Goal: Check status: Check status

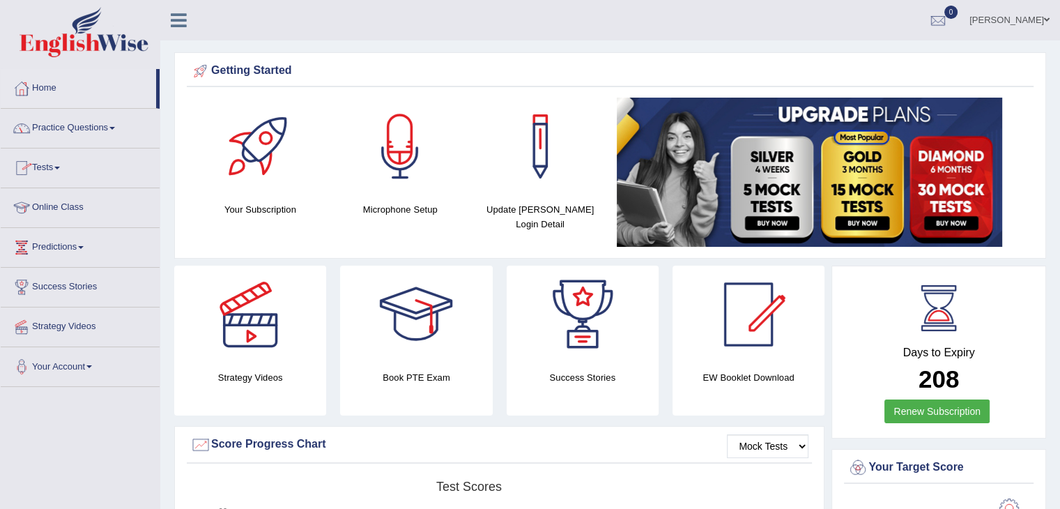
click at [52, 168] on link "Tests" at bounding box center [80, 165] width 159 height 35
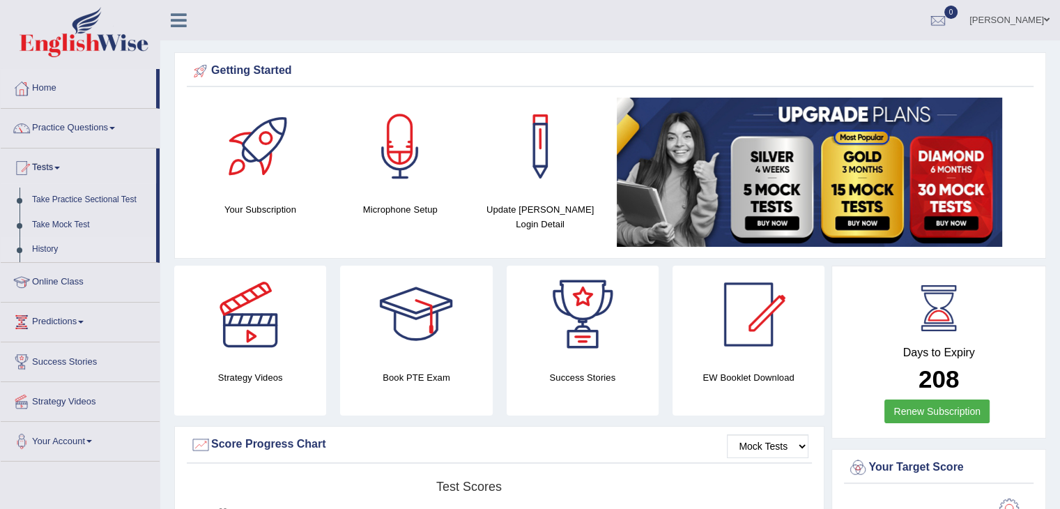
click at [54, 245] on link "History" at bounding box center [91, 249] width 130 height 25
